Goal: Entertainment & Leisure: Consume media (video, audio)

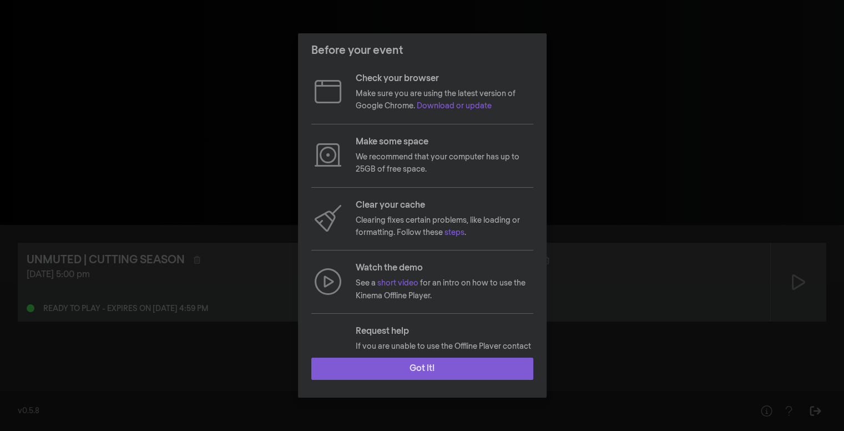
click at [374, 367] on button "Got it!" at bounding box center [422, 369] width 222 height 22
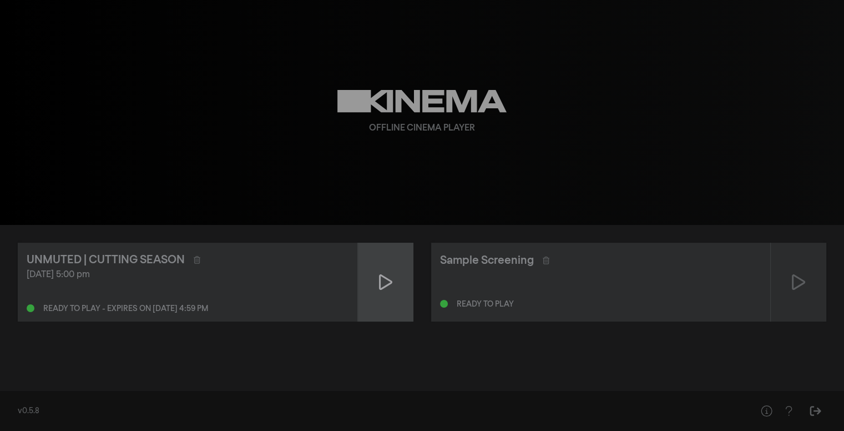
click at [389, 294] on div at bounding box center [386, 282] width 56 height 79
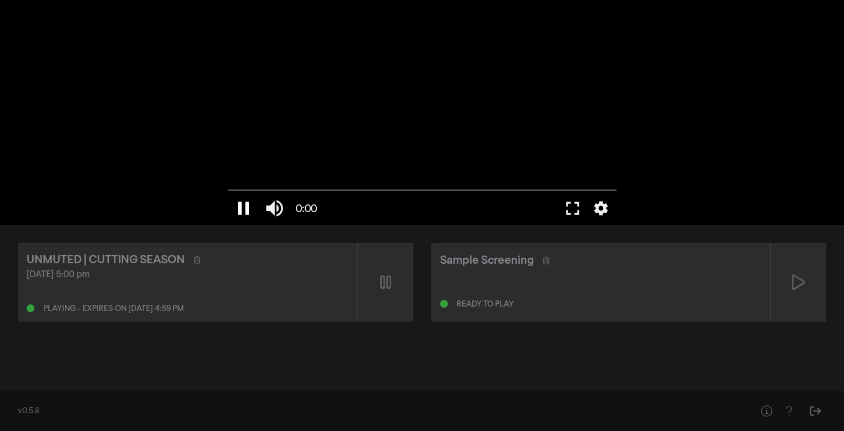
click at [246, 210] on button "pause" at bounding box center [243, 208] width 31 height 33
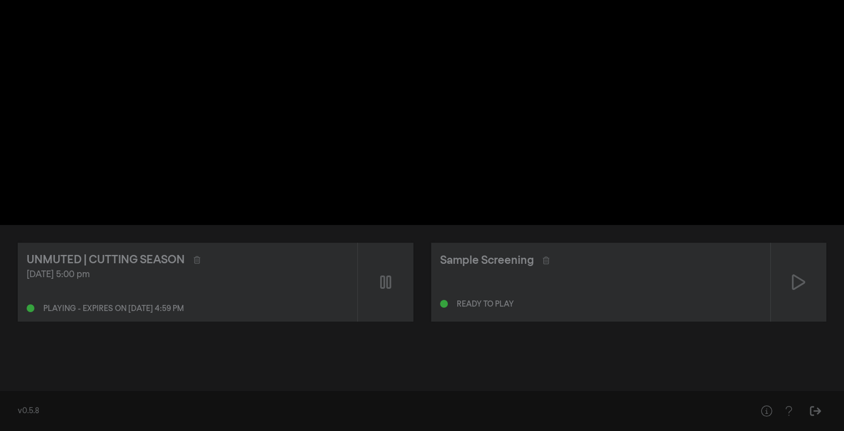
drag, startPoint x: 246, startPoint y: 210, endPoint x: 423, endPoint y: 240, distance: 179.1
click at [423, 0] on div "pause 0:00 volume_up fullscreen settings closed_caption Captions Off settings R…" at bounding box center [422, 0] width 844 height 0
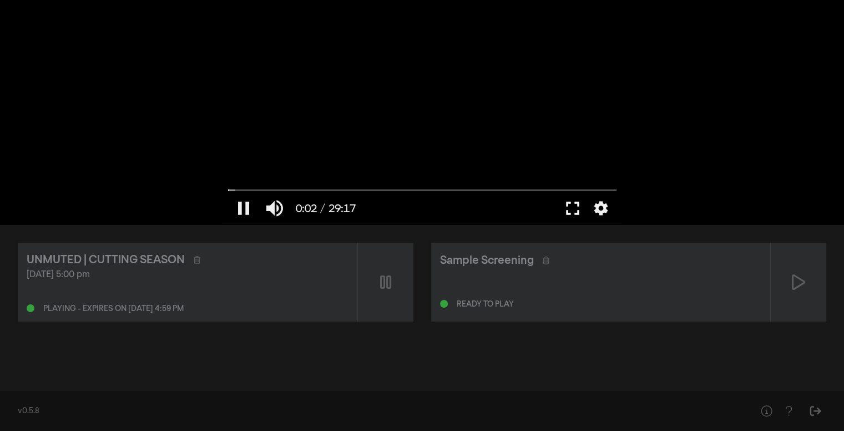
click at [575, 212] on button "fullscreen" at bounding box center [572, 208] width 31 height 33
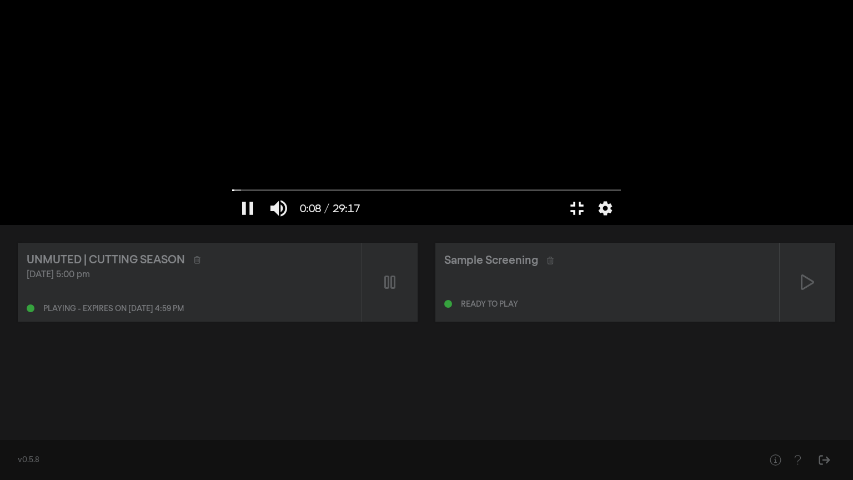
type input "9.038102"
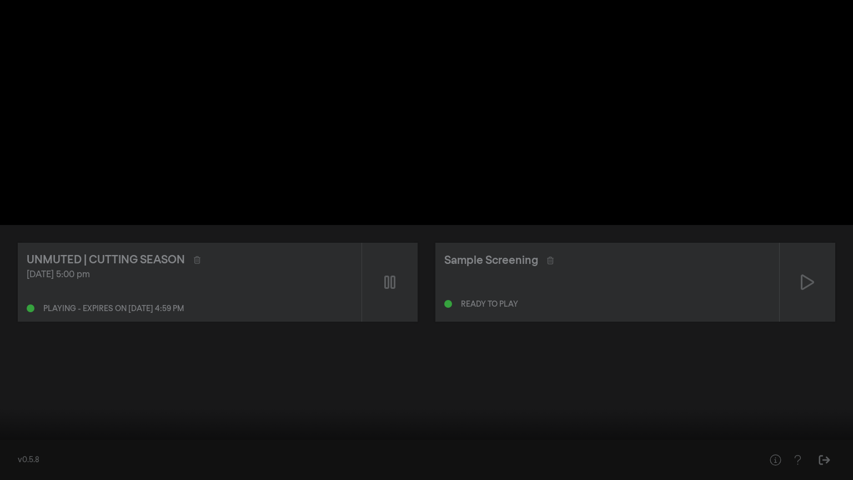
click at [788, 430] on button "fullscreen_exit" at bounding box center [803, 462] width 31 height 33
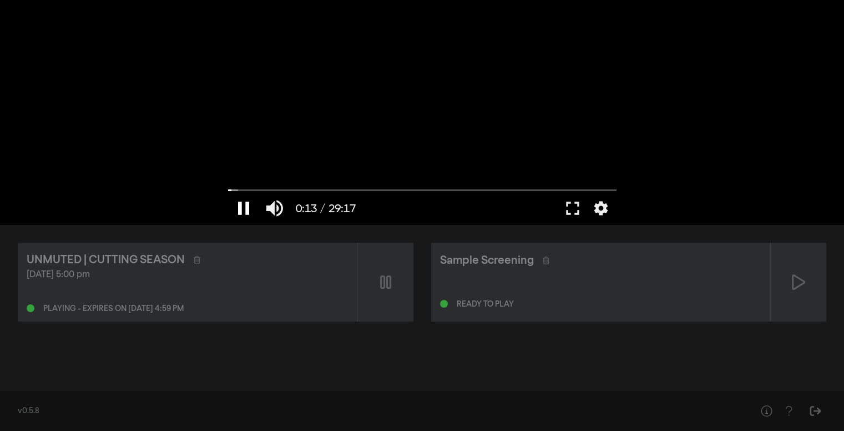
click at [239, 205] on button "pause" at bounding box center [243, 208] width 31 height 33
click at [575, 212] on button "fullscreen" at bounding box center [572, 208] width 31 height 33
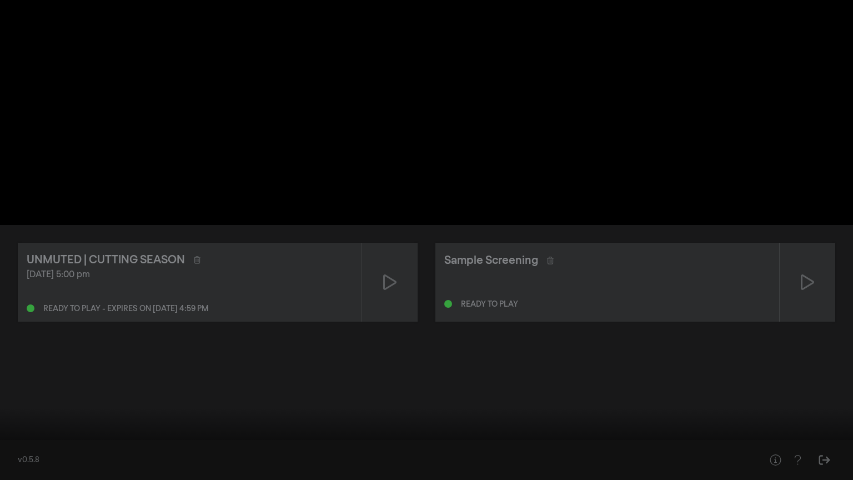
click at [16, 430] on button "play_arrow" at bounding box center [21, 462] width 31 height 33
click at [147, 430] on input "Seek" at bounding box center [427, 444] width 842 height 7
click at [832, 430] on button "settings" at bounding box center [832, 462] width 26 height 33
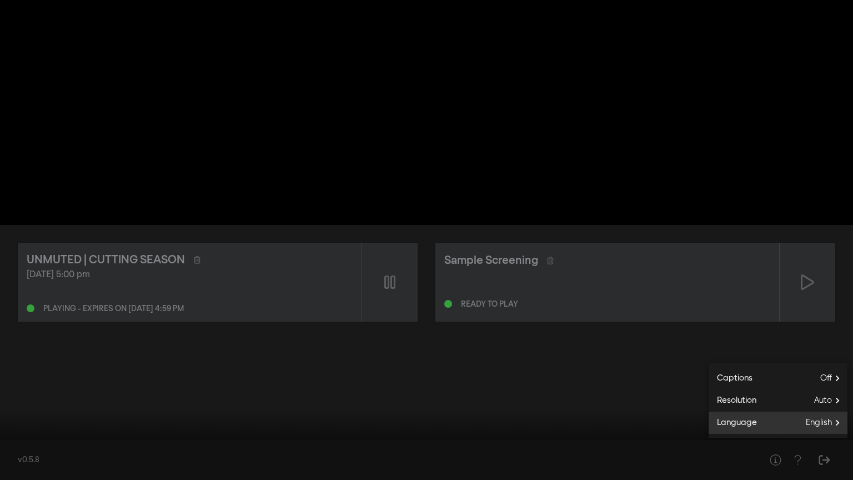
click at [807, 429] on span "English" at bounding box center [827, 422] width 42 height 17
click at [791, 429] on button "English done" at bounding box center [777, 425] width 139 height 17
click at [724, 405] on icon "arrow_back" at bounding box center [719, 405] width 22 height 11
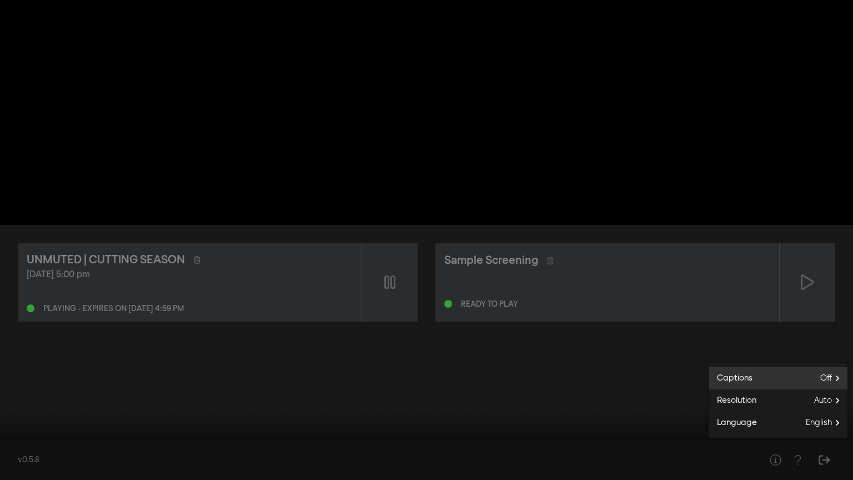
click at [747, 375] on span "Captions" at bounding box center [730, 378] width 44 height 13
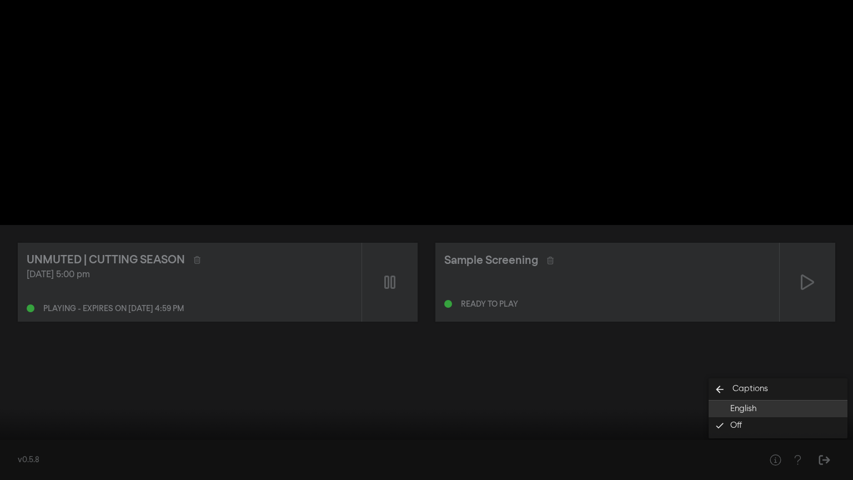
click at [740, 407] on span "English" at bounding box center [743, 408] width 26 height 13
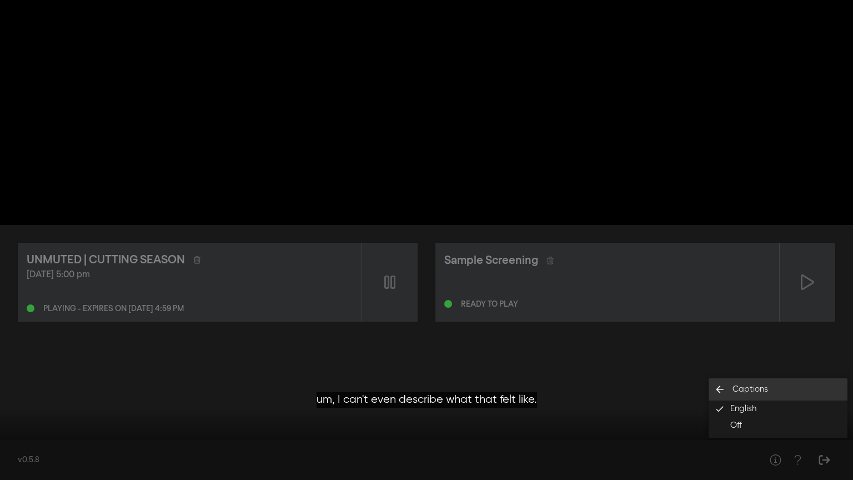
click at [719, 390] on icon "arrow_back" at bounding box center [719, 389] width 22 height 11
click at [688, 372] on div at bounding box center [426, 240] width 853 height 480
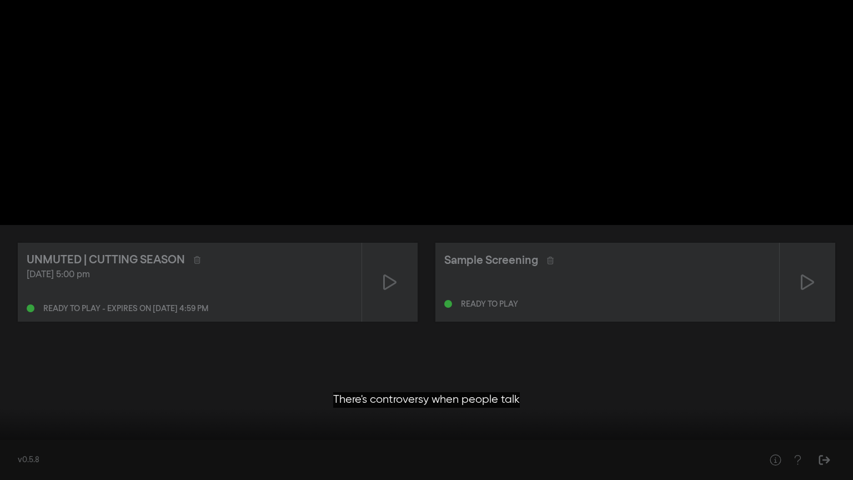
click at [448, 430] on input "Seek" at bounding box center [427, 444] width 842 height 7
click at [521, 430] on input "Seek" at bounding box center [427, 444] width 842 height 7
click at [549, 383] on div at bounding box center [426, 240] width 853 height 480
click at [17, 430] on button "play_arrow" at bounding box center [21, 462] width 31 height 33
click at [826, 430] on button "settings" at bounding box center [832, 462] width 26 height 33
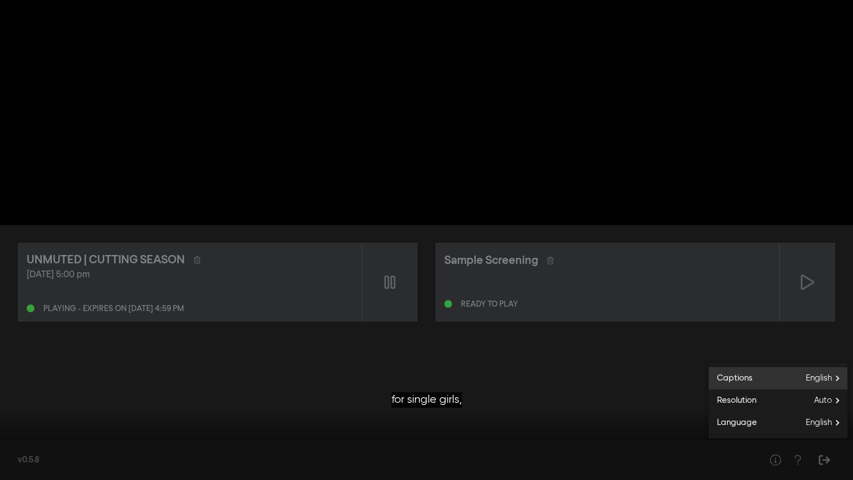
click at [771, 379] on label "Captions English" at bounding box center [777, 378] width 139 height 22
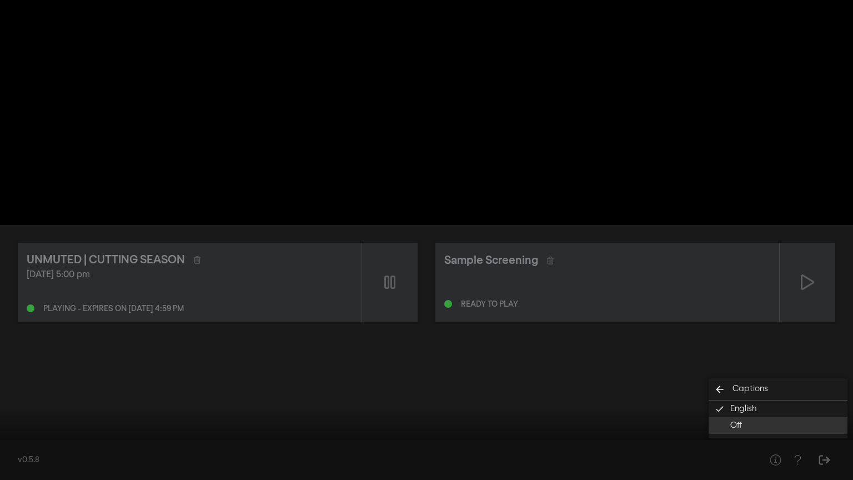
click at [737, 421] on span "Off" at bounding box center [736, 425] width 12 height 13
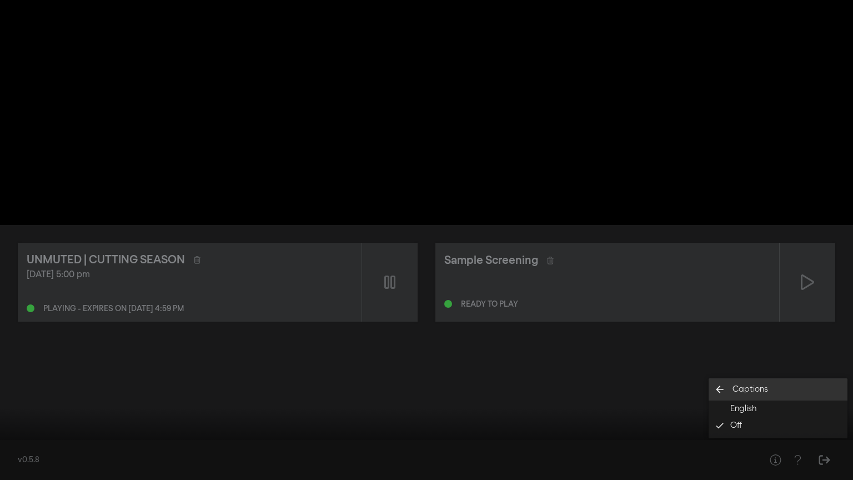
click at [721, 386] on icon "arrow_back" at bounding box center [719, 389] width 22 height 11
click at [686, 359] on div at bounding box center [426, 240] width 853 height 480
click at [818, 430] on button "fullscreen_exit" at bounding box center [803, 462] width 31 height 33
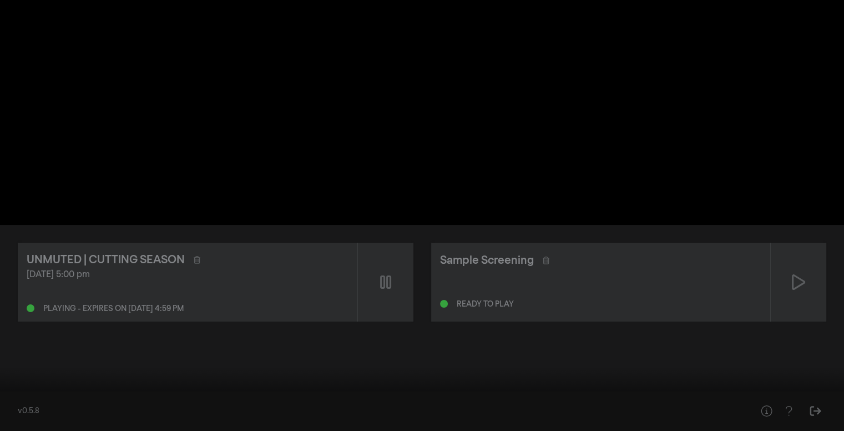
click at [779, 397] on button "fullscreen" at bounding box center [794, 413] width 31 height 33
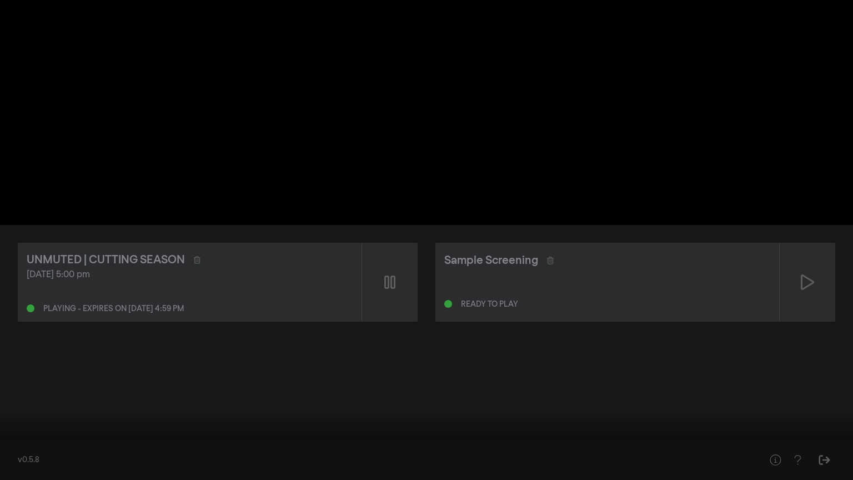
click at [828, 430] on button "settings" at bounding box center [832, 462] width 26 height 33
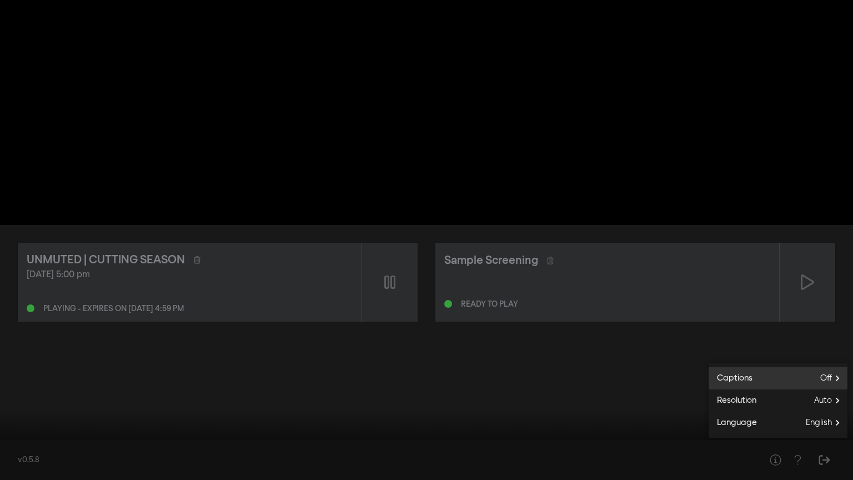
click at [803, 379] on label "Captions Off" at bounding box center [777, 378] width 139 height 22
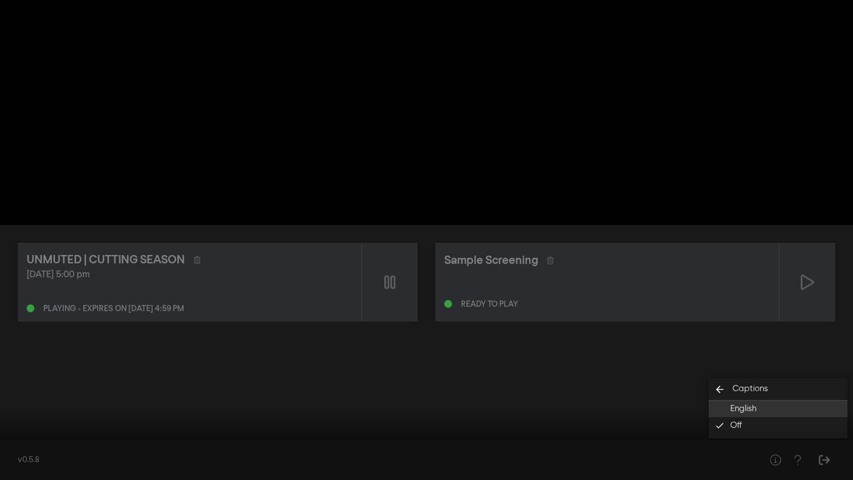
click at [768, 411] on button "English" at bounding box center [777, 408] width 139 height 17
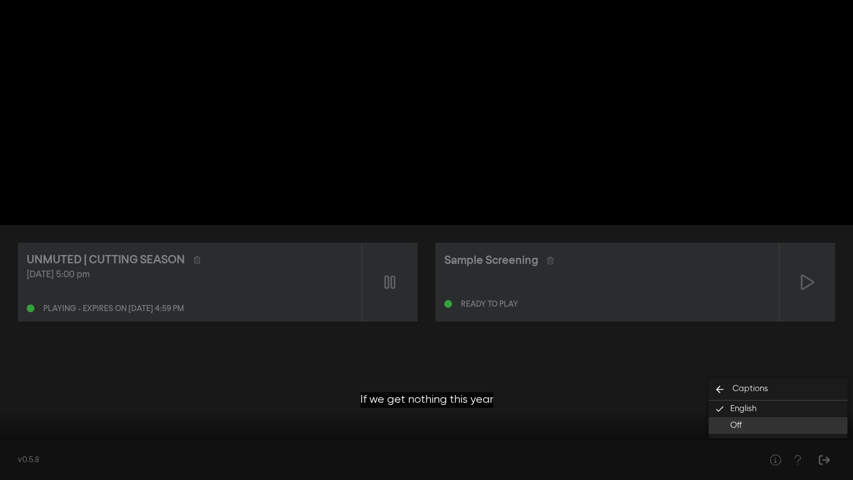
drag, startPoint x: 768, startPoint y: 411, endPoint x: 765, endPoint y: 429, distance: 17.4
click at [765, 429] on div "arrow_back Captions English done Off" at bounding box center [777, 408] width 139 height 60
click at [765, 429] on button "Off" at bounding box center [777, 425] width 139 height 17
click at [610, 430] on input "Seek" at bounding box center [427, 444] width 842 height 7
click at [329, 430] on input "Seek" at bounding box center [427, 444] width 842 height 7
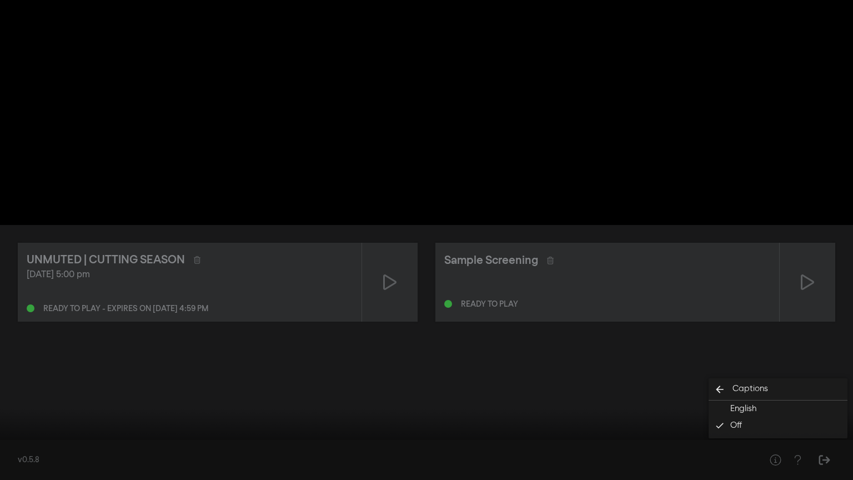
click at [251, 430] on input "Seek" at bounding box center [427, 444] width 842 height 7
click at [732, 411] on span "English" at bounding box center [743, 408] width 26 height 13
click at [842, 430] on button "settings" at bounding box center [832, 462] width 26 height 33
click at [19, 430] on button "pause" at bounding box center [21, 462] width 31 height 33
drag, startPoint x: 265, startPoint y: 445, endPoint x: 0, endPoint y: 454, distance: 265.5
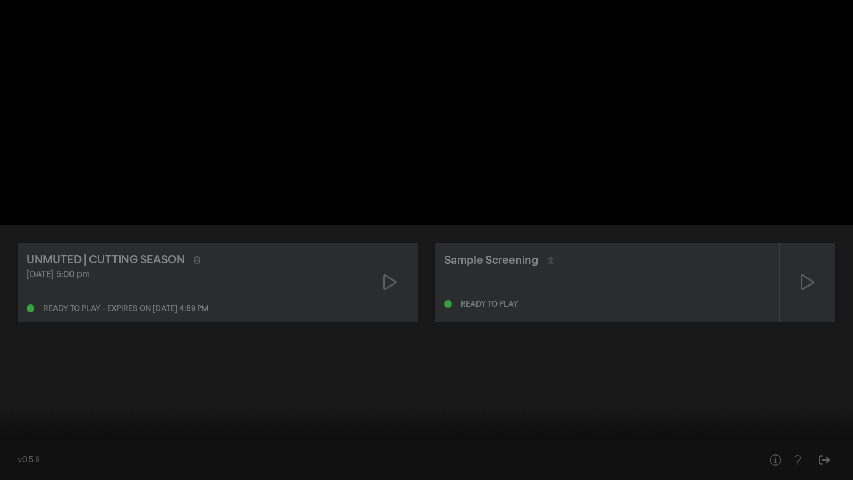
click at [6, 430] on input "Seek" at bounding box center [427, 444] width 842 height 7
click at [9, 367] on div at bounding box center [426, 240] width 853 height 480
click at [123, 430] on input "Seek" at bounding box center [427, 444] width 842 height 7
drag, startPoint x: 133, startPoint y: 443, endPoint x: 0, endPoint y: 423, distance: 134.7
click at [6, 430] on input "Seek" at bounding box center [427, 445] width 842 height 7
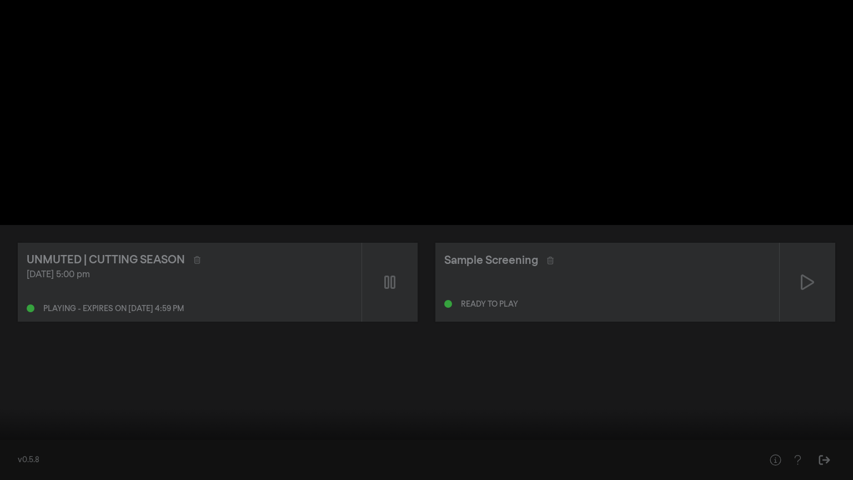
click at [19, 430] on button "pause" at bounding box center [21, 462] width 31 height 33
click at [19, 430] on button "play_arrow" at bounding box center [21, 462] width 31 height 33
click at [19, 430] on button "pause" at bounding box center [21, 462] width 31 height 33
drag, startPoint x: 7, startPoint y: 445, endPoint x: 0, endPoint y: 451, distance: 9.0
type input "0"
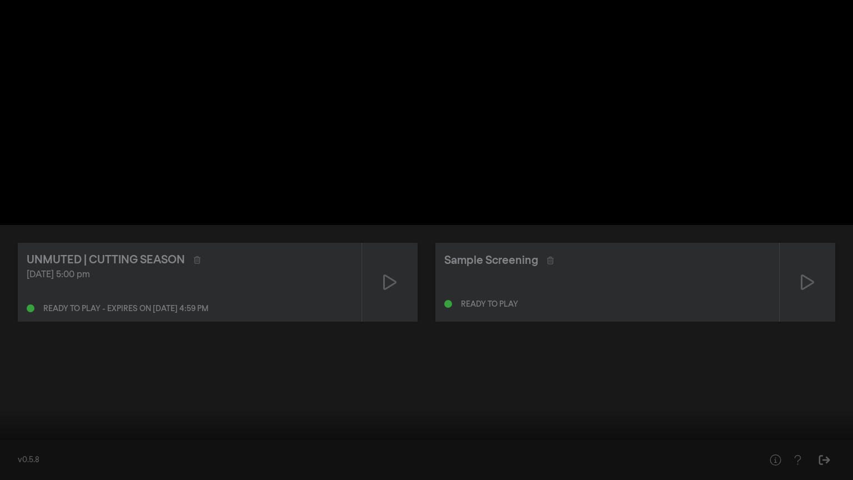
click at [6, 430] on input "Seek" at bounding box center [427, 444] width 842 height 7
click at [801, 430] on button "fullscreen_exit" at bounding box center [803, 462] width 31 height 33
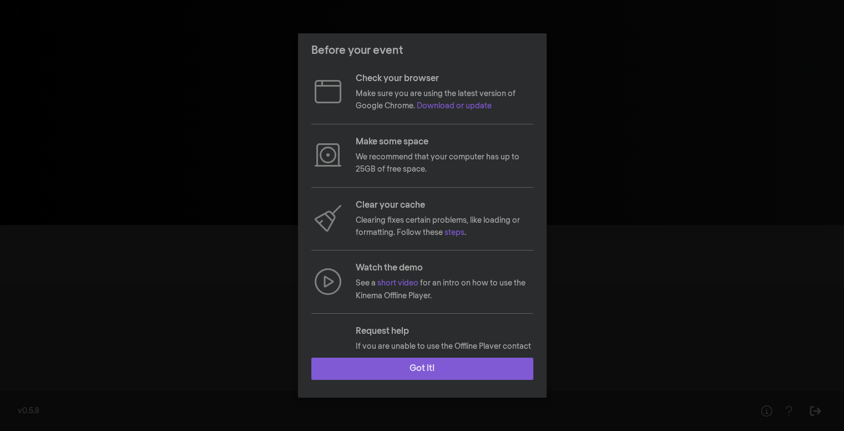
click at [385, 378] on button "Got it!" at bounding box center [422, 369] width 222 height 22
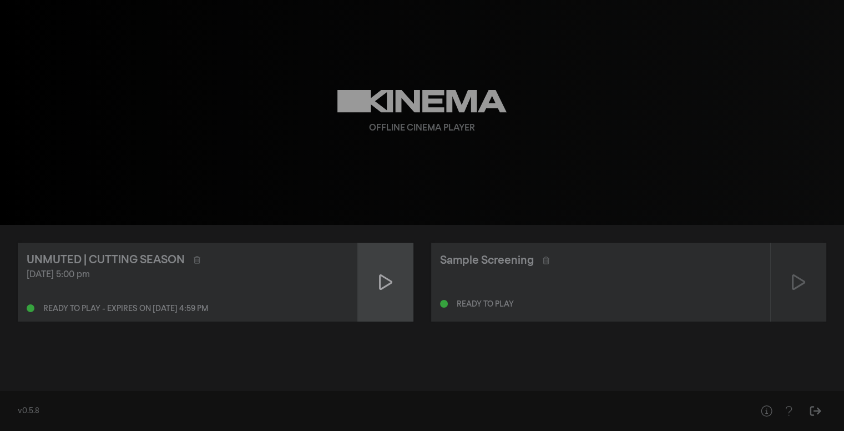
click at [381, 283] on icon at bounding box center [385, 282] width 13 height 18
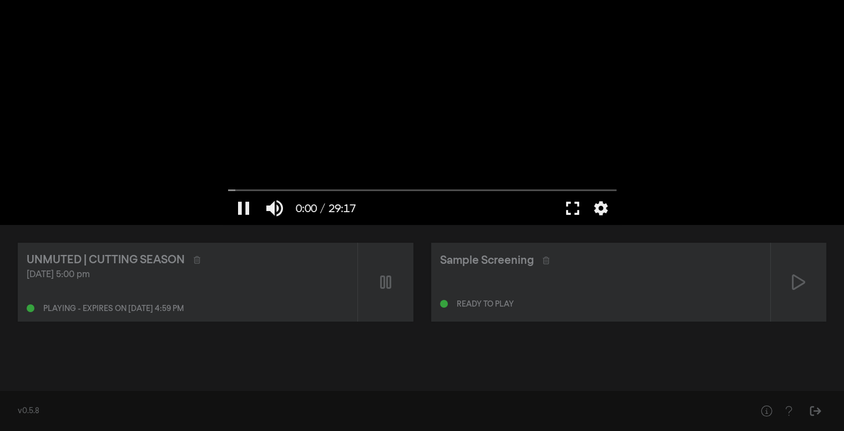
click at [570, 205] on button "fullscreen" at bounding box center [572, 208] width 31 height 33
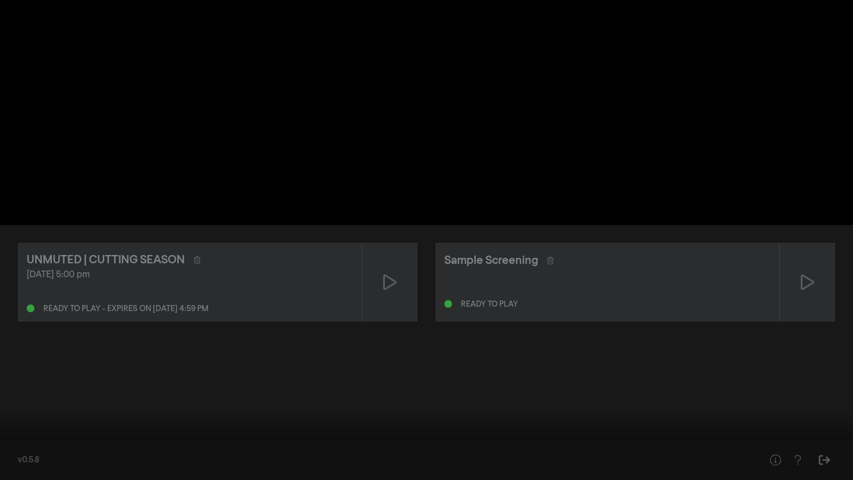
click at [83, 430] on input "Seek" at bounding box center [427, 444] width 842 height 7
click at [828, 430] on button "settings" at bounding box center [832, 462] width 26 height 33
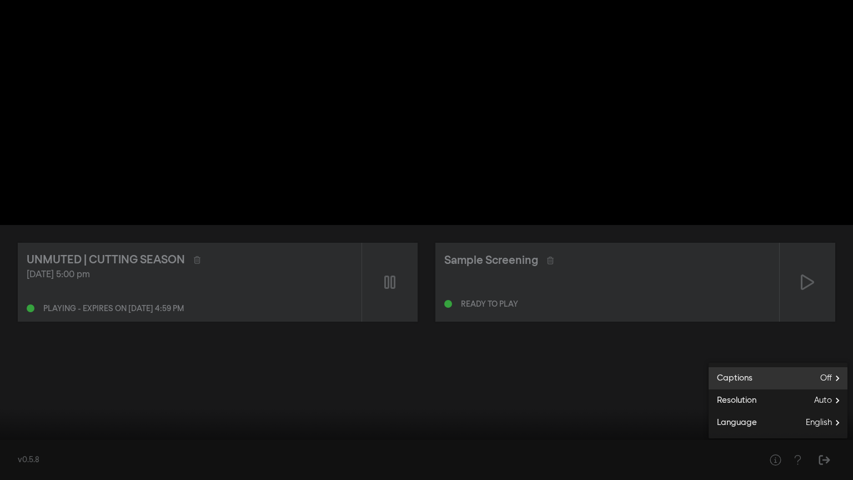
click at [822, 380] on span "Off" at bounding box center [833, 378] width 27 height 17
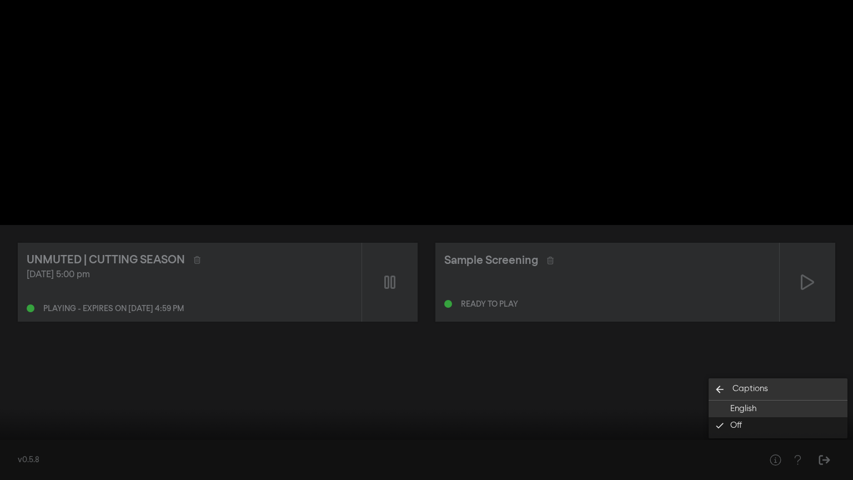
drag, startPoint x: 747, startPoint y: 415, endPoint x: 715, endPoint y: 395, distance: 37.7
click at [715, 395] on div "arrow_back Captions English Off done" at bounding box center [777, 408] width 139 height 60
click at [715, 395] on button "arrow_back Captions" at bounding box center [777, 389] width 139 height 22
click at [677, 413] on div at bounding box center [426, 240] width 853 height 480
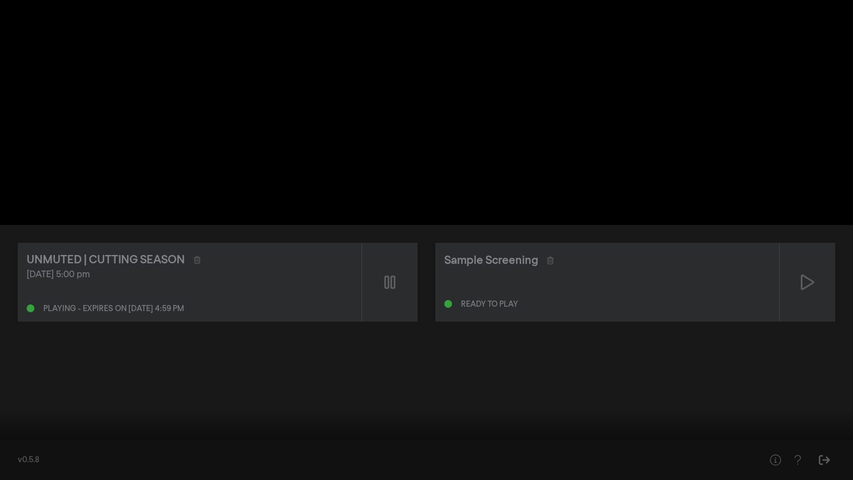
click at [839, 430] on button "settings" at bounding box center [832, 462] width 26 height 33
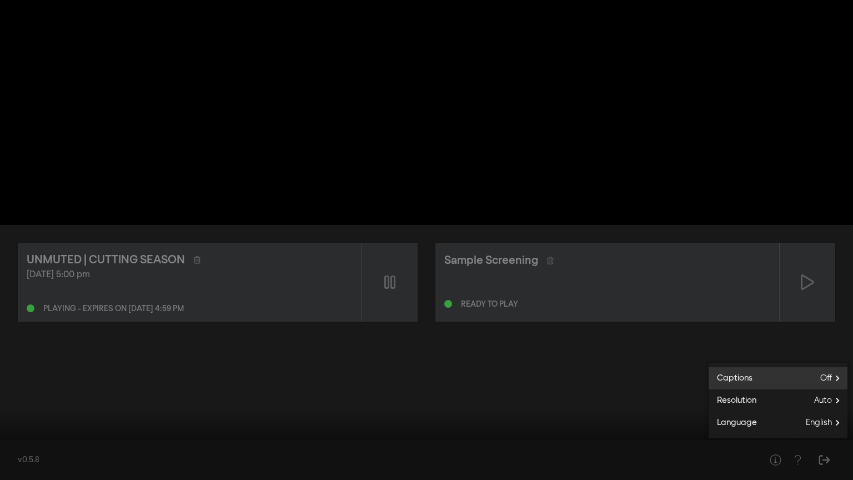
click at [810, 380] on label "Captions Off" at bounding box center [777, 378] width 139 height 22
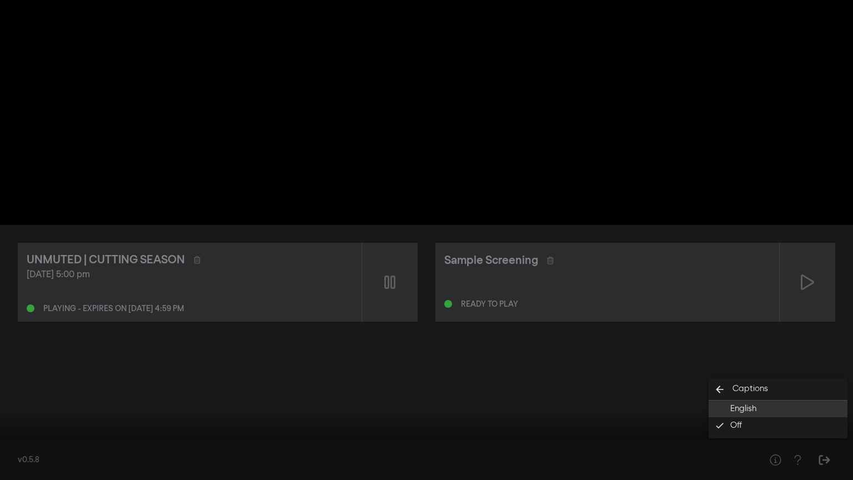
click at [751, 407] on span "English" at bounding box center [743, 408] width 26 height 13
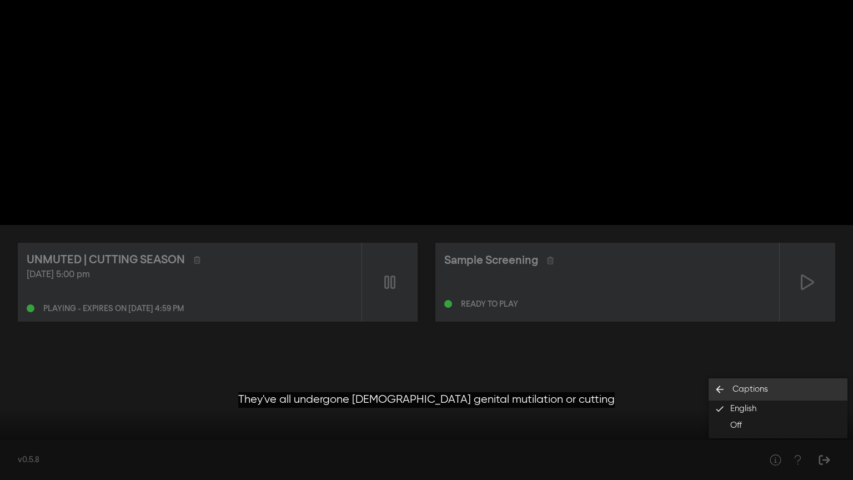
click at [718, 389] on icon "arrow_back" at bounding box center [719, 389] width 22 height 11
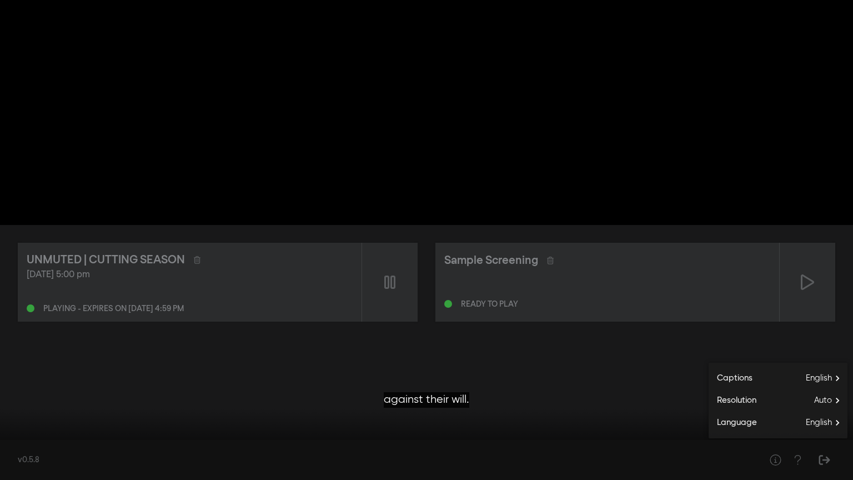
click at [732, 336] on div at bounding box center [426, 240] width 853 height 480
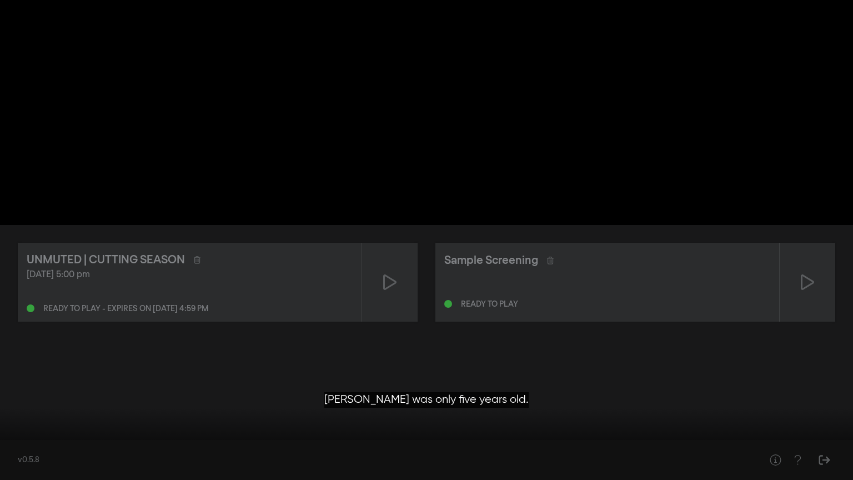
click at [487, 430] on input "Seek" at bounding box center [427, 444] width 842 height 7
click at [834, 430] on button "settings" at bounding box center [832, 462] width 26 height 33
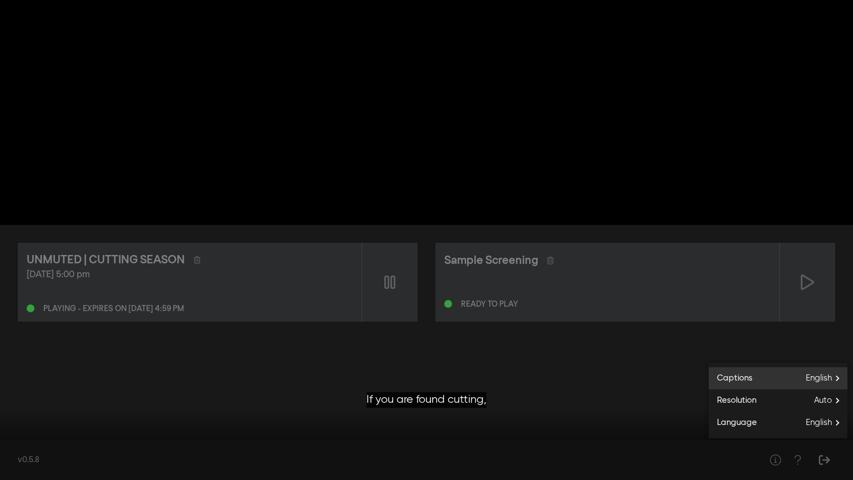
click at [824, 380] on span "English" at bounding box center [827, 378] width 42 height 17
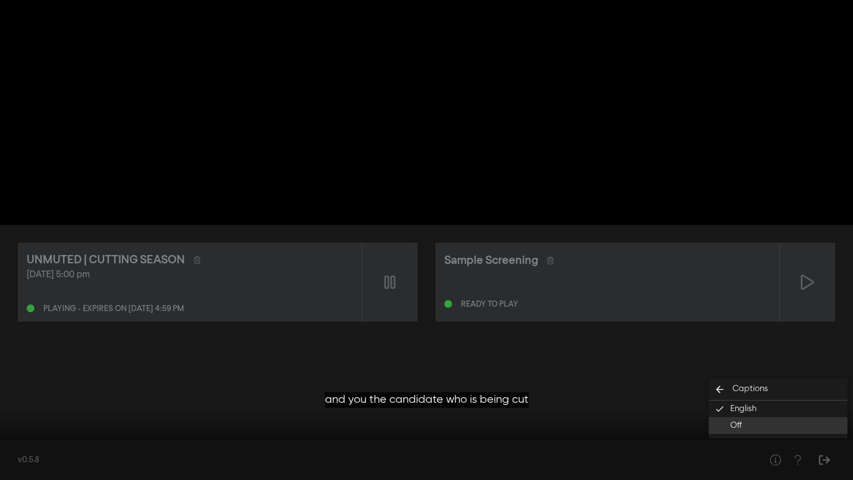
click at [737, 424] on span "Off" at bounding box center [736, 425] width 12 height 13
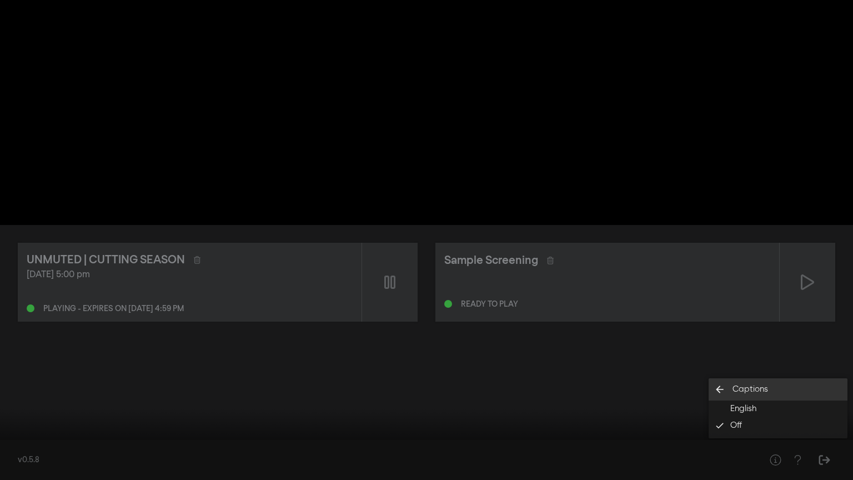
click at [722, 392] on icon "arrow_back" at bounding box center [719, 389] width 22 height 11
click at [666, 394] on div at bounding box center [426, 240] width 853 height 480
click at [21, 430] on button "pause" at bounding box center [21, 462] width 31 height 33
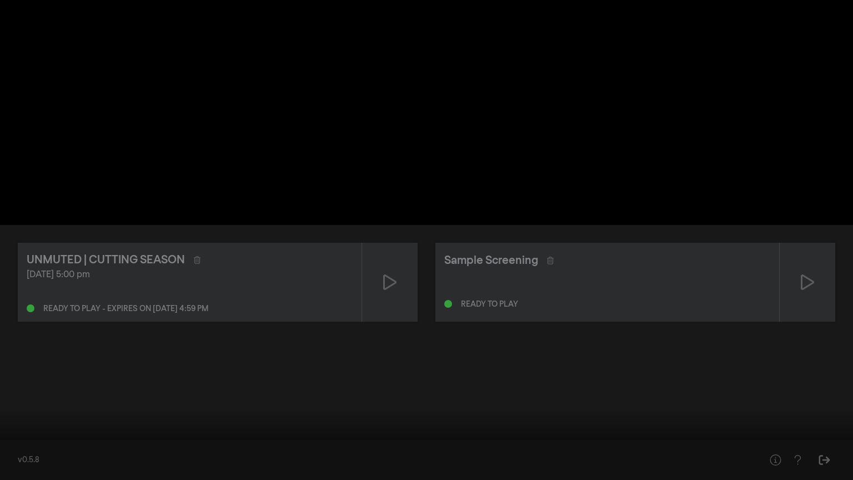
click at [313, 430] on div at bounding box center [466, 462] width 643 height 33
drag, startPoint x: 502, startPoint y: 445, endPoint x: 0, endPoint y: 447, distance: 501.9
type input "0"
click at [6, 430] on input "Seek" at bounding box center [427, 445] width 842 height 7
click at [807, 430] on button "fullscreen_exit" at bounding box center [803, 462] width 31 height 33
